Goal: Task Accomplishment & Management: Manage account settings

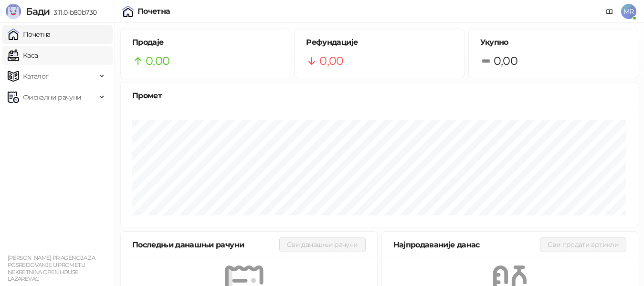
click at [38, 60] on link "Каса" at bounding box center [23, 55] width 30 height 19
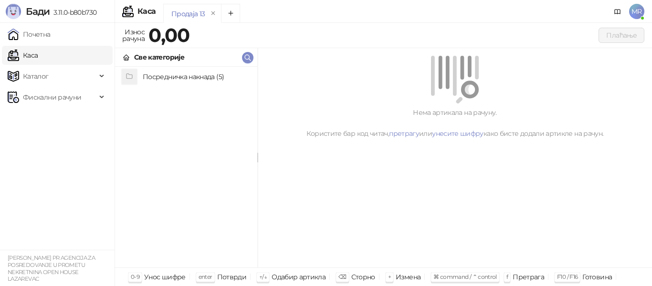
click at [179, 16] on div "Продаја 13" at bounding box center [188, 14] width 34 height 10
click at [54, 98] on span "Фискални рачуни" at bounding box center [52, 97] width 58 height 19
click at [65, 123] on link "Издати рачуни" at bounding box center [43, 118] width 64 height 19
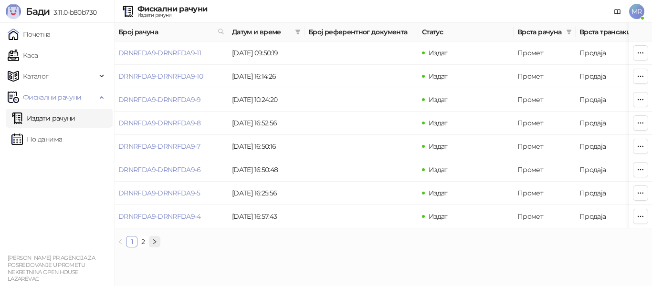
click at [155, 245] on icon "right" at bounding box center [155, 242] width 6 height 6
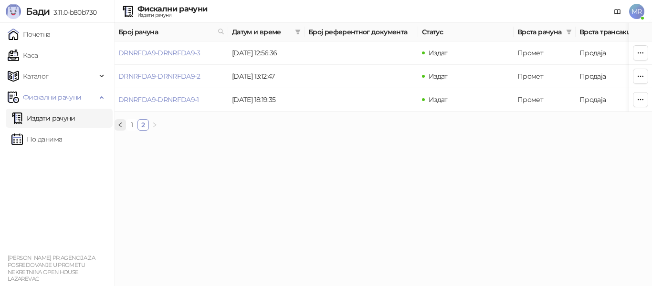
click at [125, 131] on button "button" at bounding box center [120, 124] width 11 height 11
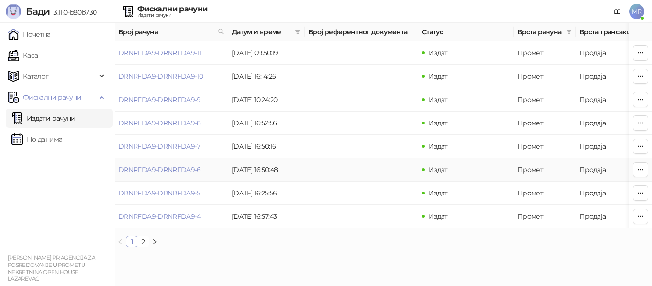
drag, startPoint x: 283, startPoint y: 52, endPoint x: 603, endPoint y: 176, distance: 342.5
click at [603, 176] on tbody "DRNRFDA9-DRNRFDA9-11 [DATE] 09:50:19 Издат Промет Продаја 211.000,00 RSD [PERSO…" at bounding box center [544, 135] width 859 height 187
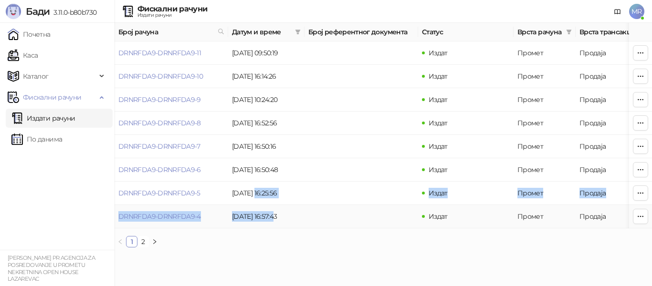
drag, startPoint x: 251, startPoint y: 192, endPoint x: 271, endPoint y: 219, distance: 33.9
click at [271, 219] on tbody "DRNRFDA9-DRNRFDA9-11 [DATE] 09:50:19 Издат Промет Продаја 211.000,00 RSD [PERSO…" at bounding box center [544, 135] width 859 height 187
click at [143, 247] on link "2" at bounding box center [143, 242] width 10 height 10
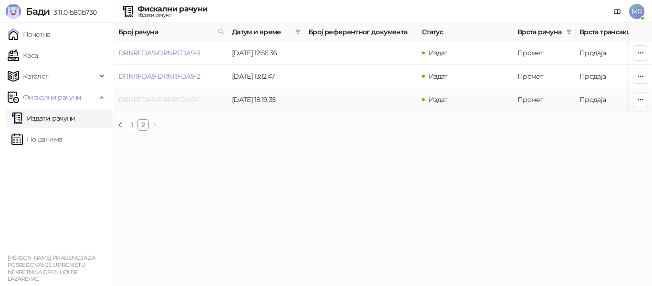
click at [173, 99] on link "DRNRFDA9-DRNRFDA9-1" at bounding box center [158, 99] width 81 height 9
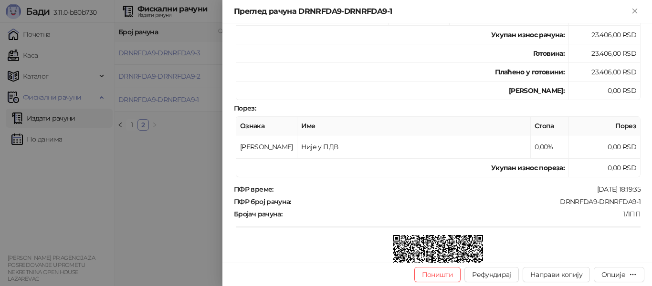
scroll to position [48, 0]
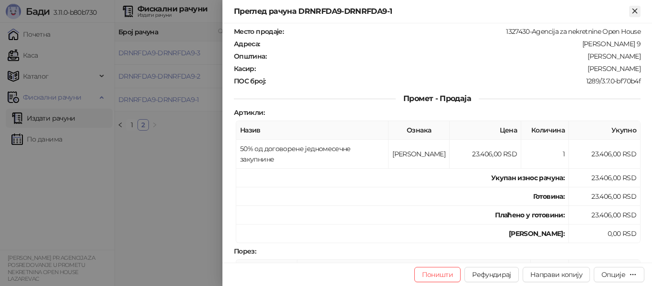
click at [636, 12] on icon "Close" at bounding box center [634, 11] width 4 height 4
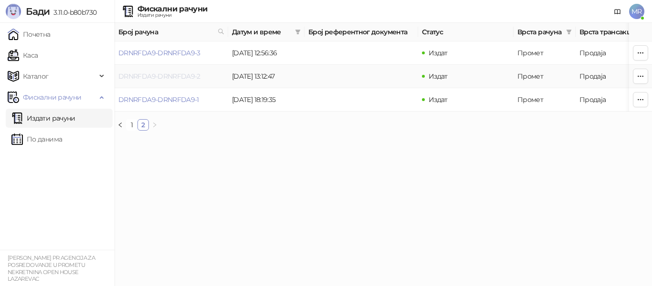
click at [152, 73] on link "DRNRFDA9-DRNRFDA9-2" at bounding box center [159, 76] width 82 height 9
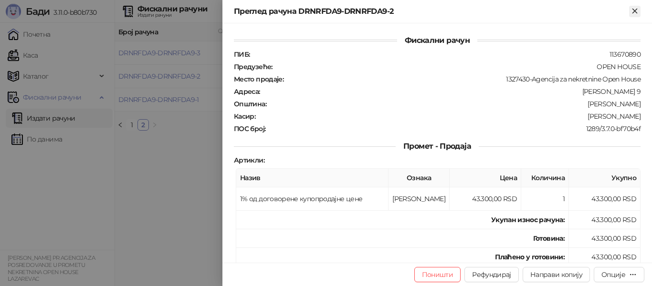
click at [635, 12] on icon "Close" at bounding box center [634, 11] width 9 height 9
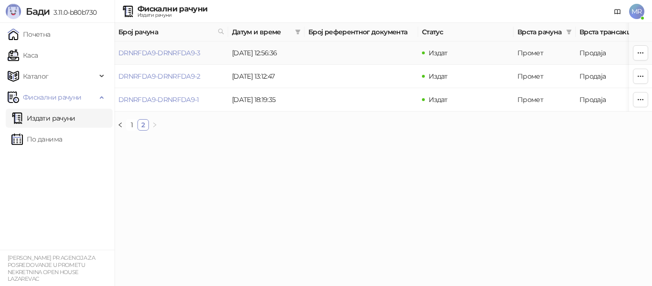
click at [173, 58] on td "DRNRFDA9-DRNRFDA9-3" at bounding box center [172, 53] width 114 height 23
click at [168, 54] on link "DRNRFDA9-DRNRFDA9-3" at bounding box center [159, 53] width 82 height 9
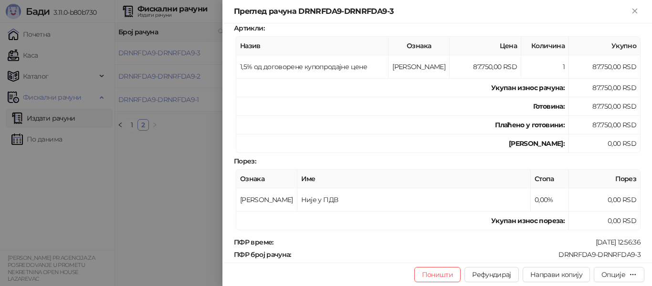
scroll to position [239, 0]
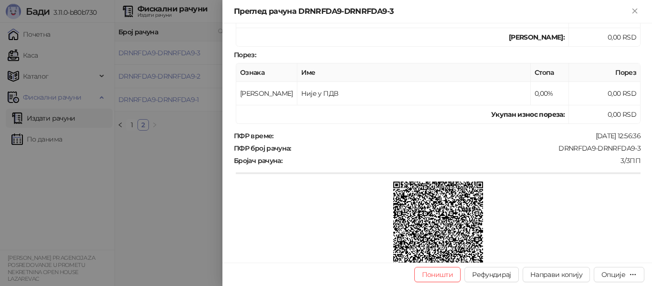
click at [134, 181] on div at bounding box center [326, 143] width 652 height 286
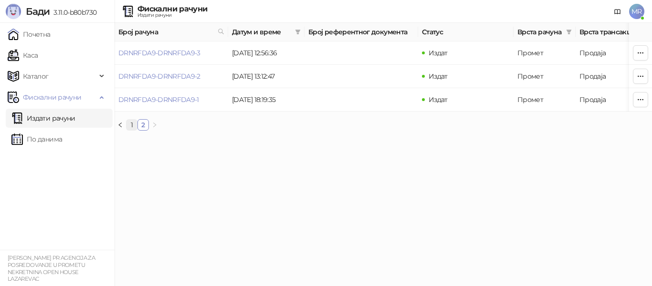
click at [131, 130] on link "1" at bounding box center [131, 125] width 10 height 10
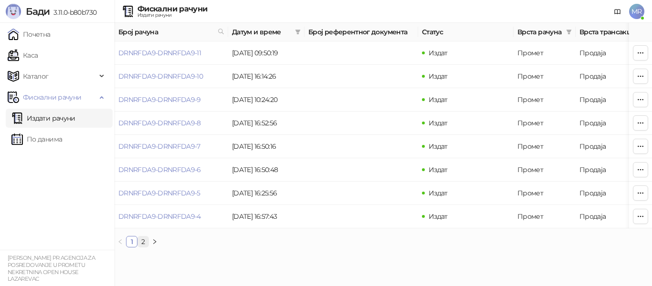
click at [145, 246] on link "2" at bounding box center [143, 242] width 10 height 10
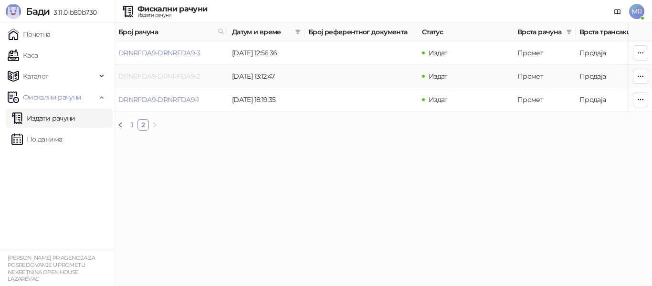
click at [171, 77] on link "DRNRFDA9-DRNRFDA9-2" at bounding box center [159, 76] width 82 height 9
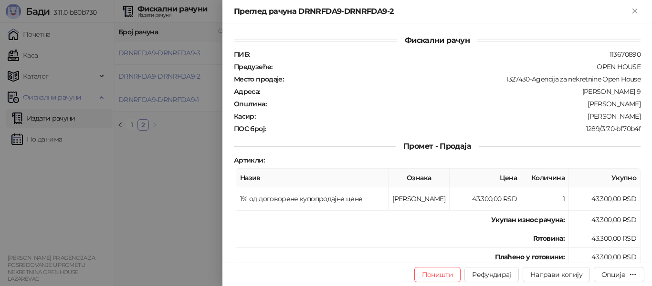
click at [156, 202] on div at bounding box center [326, 143] width 652 height 286
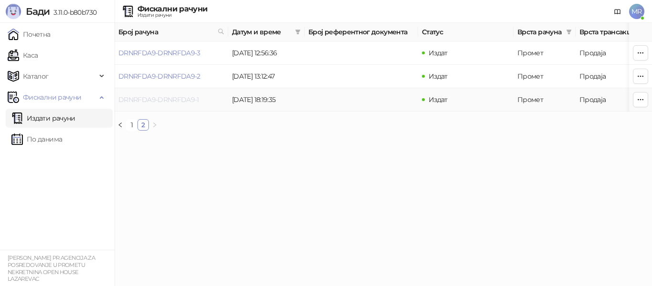
click at [176, 100] on link "DRNRFDA9-DRNRFDA9-1" at bounding box center [158, 99] width 81 height 9
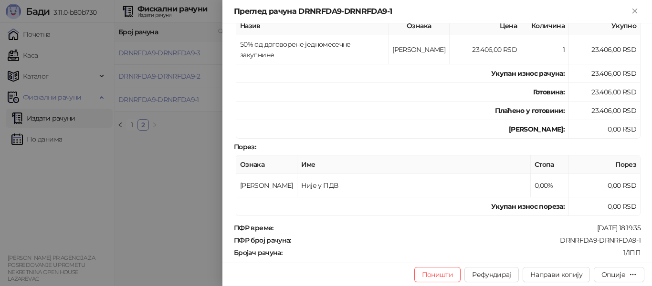
scroll to position [53, 0]
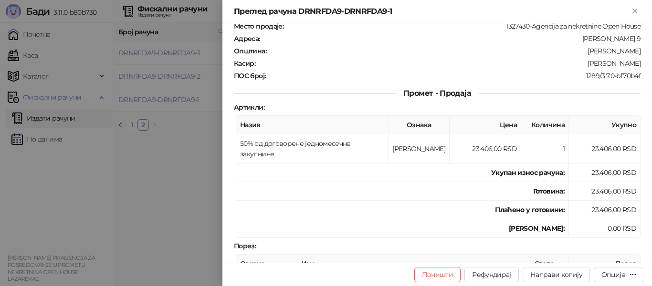
drag, startPoint x: 426, startPoint y: 158, endPoint x: 352, endPoint y: 196, distance: 82.4
click at [352, 201] on td "Плаћено у готовини:" at bounding box center [402, 210] width 333 height 19
click at [180, 183] on div at bounding box center [326, 143] width 652 height 286
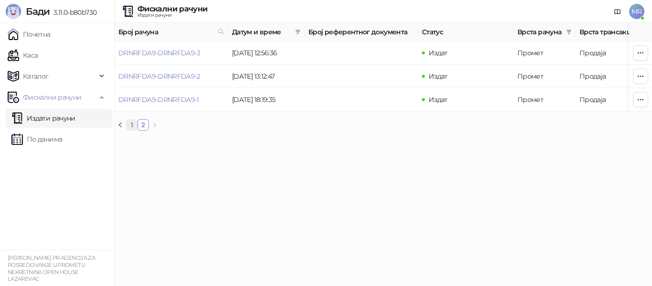
click at [129, 130] on link "1" at bounding box center [131, 125] width 10 height 10
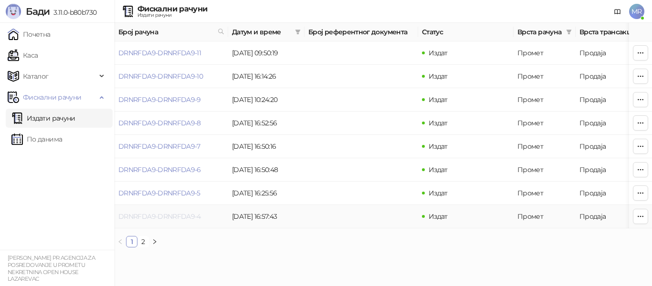
click at [175, 219] on link "DRNRFDA9-DRNRFDA9-4" at bounding box center [159, 216] width 83 height 9
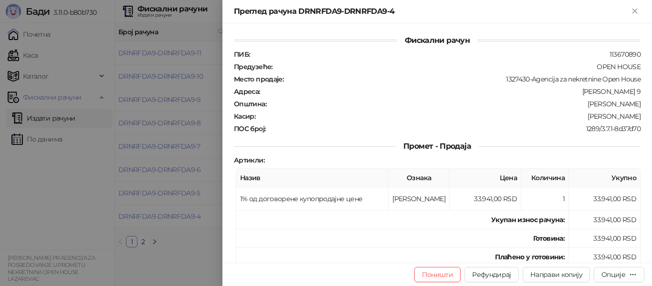
drag, startPoint x: 496, startPoint y: 133, endPoint x: 351, endPoint y: 226, distance: 172.3
click at [351, 226] on td "Укупан износ рачуна :" at bounding box center [402, 220] width 333 height 19
click at [630, 11] on icon "Close" at bounding box center [634, 11] width 9 height 9
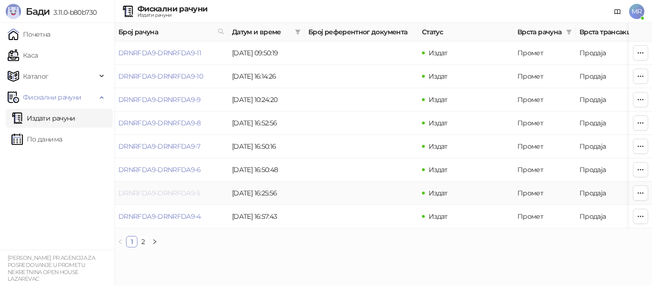
click at [161, 194] on link "DRNRFDA9-DRNRFDA9-5" at bounding box center [159, 193] width 82 height 9
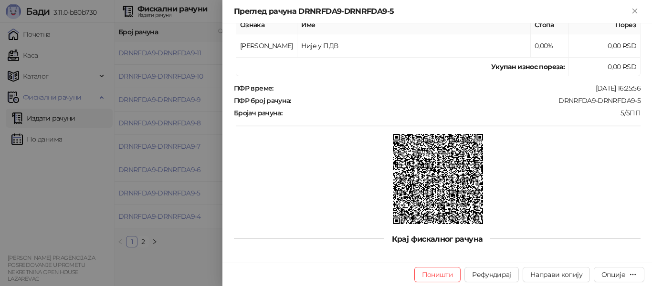
scroll to position [191, 0]
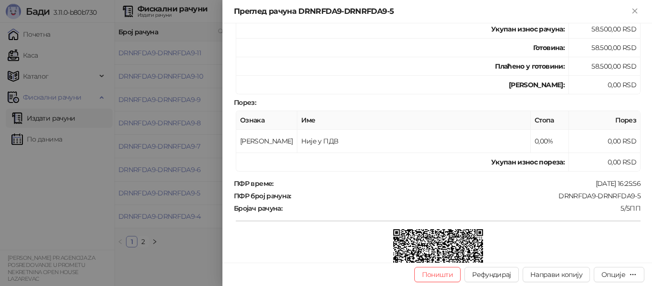
click at [178, 130] on div at bounding box center [326, 143] width 652 height 286
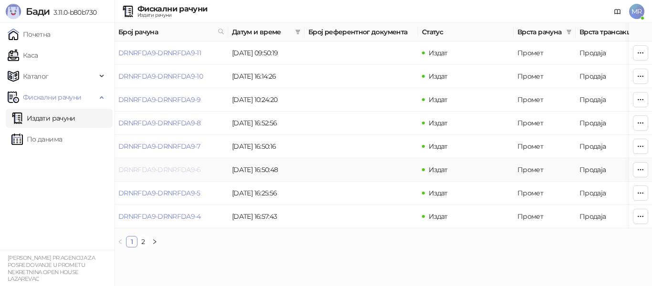
click at [187, 168] on link "DRNRFDA9-DRNRFDA9-6" at bounding box center [159, 170] width 83 height 9
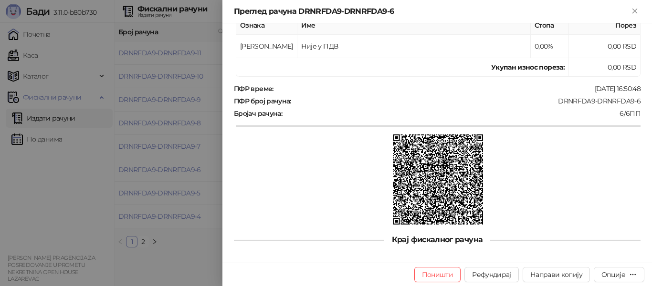
scroll to position [292, 0]
